Goal: Obtain resource: Obtain resource

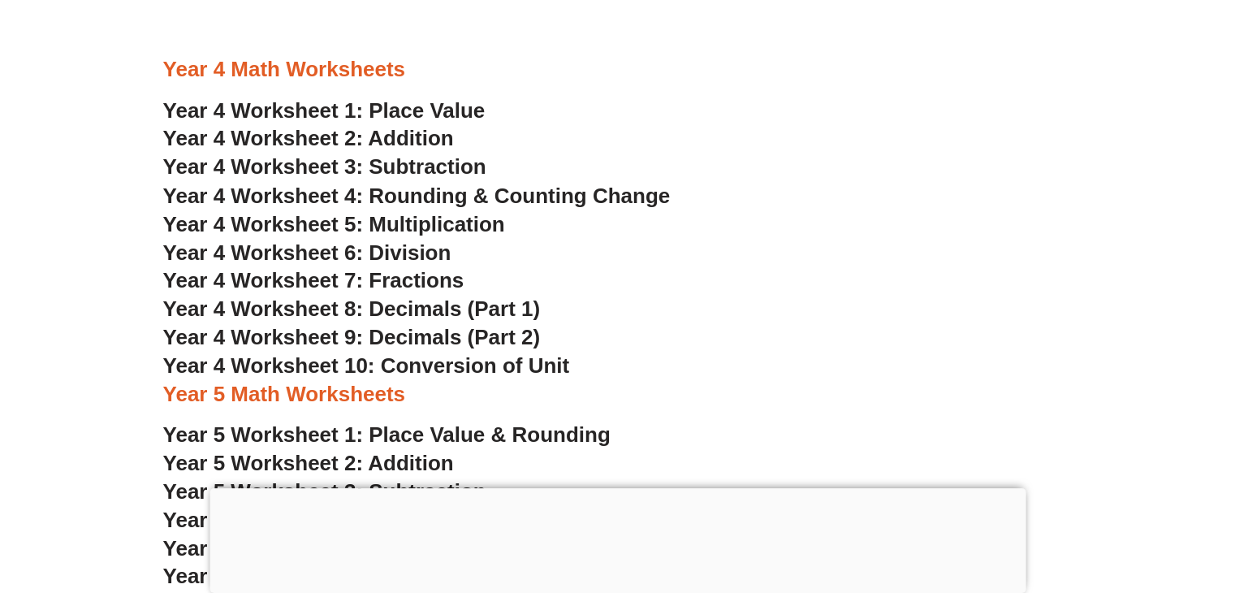
click at [412, 141] on span "Year 4 Worksheet 2: Addition" at bounding box center [308, 138] width 291 height 24
click at [438, 167] on span "Year 4 Worksheet 3: Subtraction" at bounding box center [324, 166] width 323 height 24
click at [457, 195] on span "Year 4 Worksheet 4: Rounding & Counting Change" at bounding box center [416, 195] width 507 height 24
click at [398, 227] on span "Year 4 Worksheet 5: Multiplication" at bounding box center [334, 223] width 342 height 24
click at [400, 253] on span "Year 4 Worksheet 6: Division" at bounding box center [307, 252] width 288 height 24
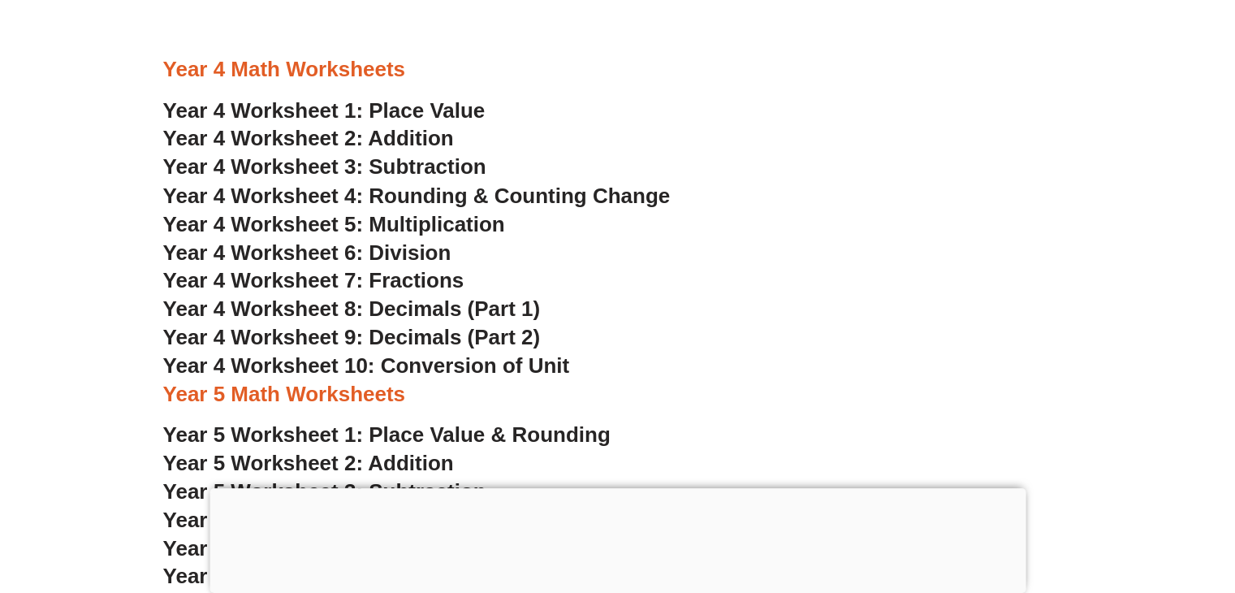
click at [419, 284] on span "Year 4 Worksheet 7: Fractions" at bounding box center [313, 279] width 301 height 24
click at [434, 304] on span "Year 4 Worksheet 8: Decimals (Part 1)" at bounding box center [352, 308] width 378 height 24
click at [473, 336] on span "Year 4 Worksheet 9: Decimals (Part 2)" at bounding box center [352, 336] width 378 height 24
click at [408, 365] on span "Year 4 Worksheet 10: Conversion of Unit" at bounding box center [366, 364] width 407 height 24
